Goal: Task Accomplishment & Management: Manage account settings

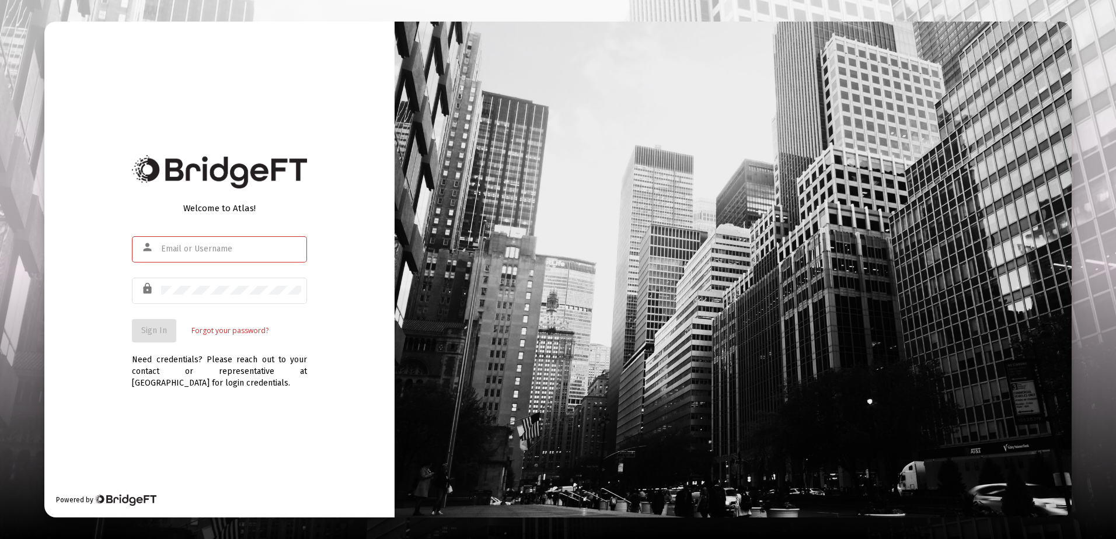
drag, startPoint x: 221, startPoint y: 435, endPoint x: 200, endPoint y: 404, distance: 37.1
click at [207, 414] on div "Welcome to Atlas! person lock Sign In Forgot your password? Need credentials? P…" at bounding box center [219, 270] width 350 height 496
click at [165, 247] on input "text" at bounding box center [231, 248] width 140 height 9
type input "[PERSON_NAME][EMAIL_ADDRESS][DOMAIN_NAME]"
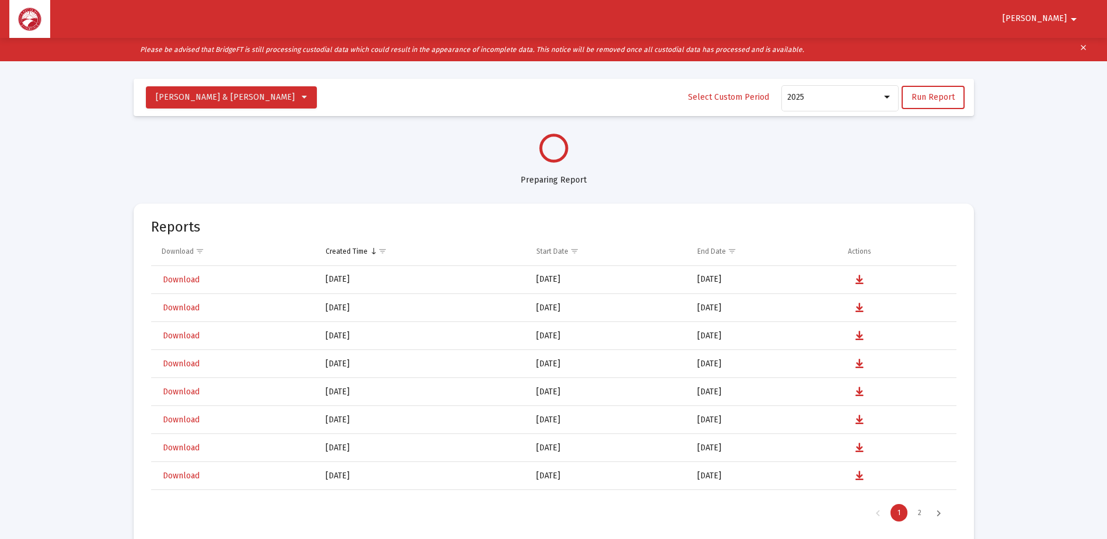
scroll to position [560, 0]
select select "View all"
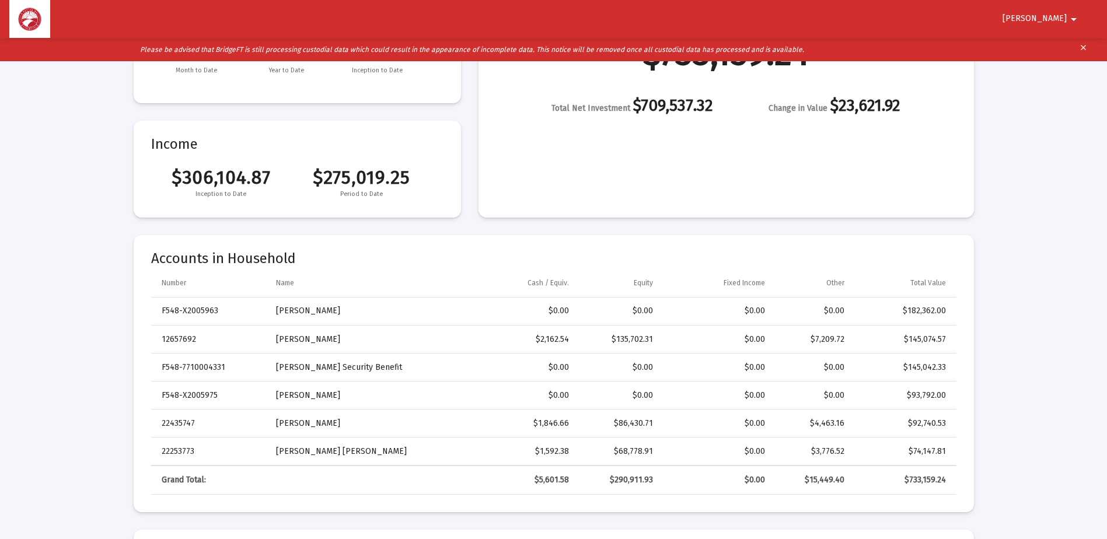
scroll to position [233, 0]
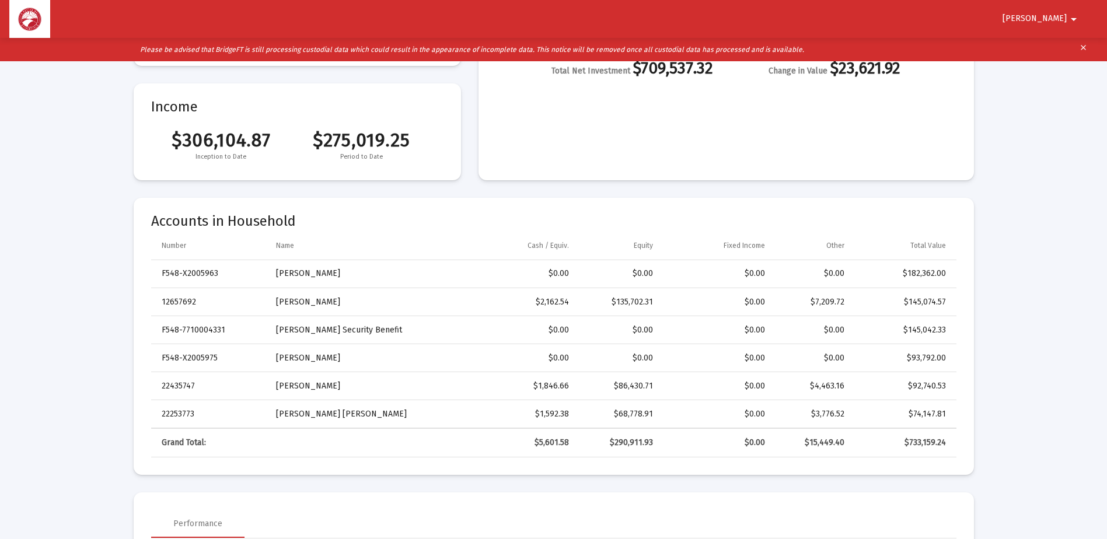
click at [1055, 14] on span "[PERSON_NAME]" at bounding box center [1034, 19] width 64 height 10
click at [1061, 48] on button "Logout" at bounding box center [1058, 50] width 65 height 28
